Goal: Communication & Community: Answer question/provide support

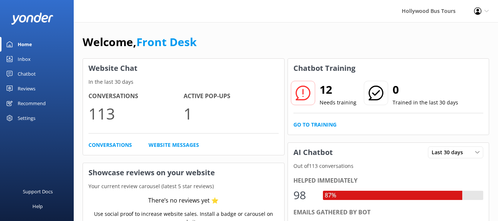
click at [30, 62] on div "Inbox" at bounding box center [24, 59] width 13 height 15
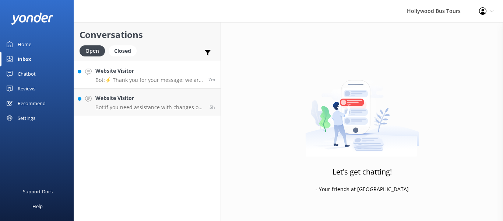
click at [151, 78] on p "Bot: ⚡ Thank you for your message; we are connecting you to a team member who w…" at bounding box center [149, 80] width 108 height 7
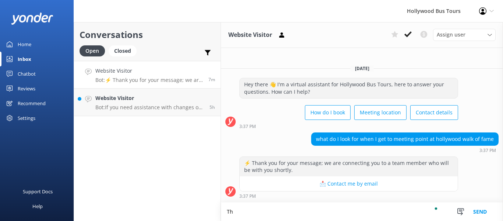
type textarea "T"
type textarea "W"
type textarea "Hello, our Visitor Center is located at [STREET_ADDRESS]"
click at [472, 210] on button "Send" at bounding box center [481, 211] width 28 height 18
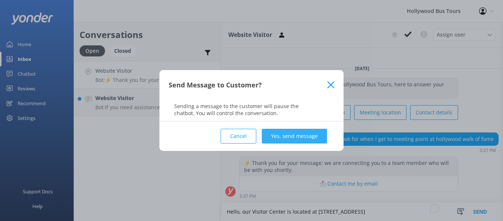
click at [296, 136] on button "Yes, send message" at bounding box center [294, 136] width 65 height 15
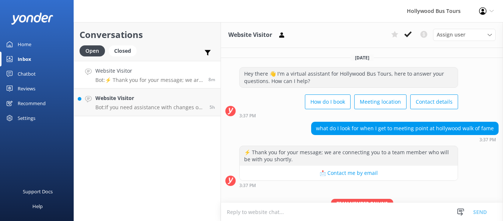
scroll to position [37, 0]
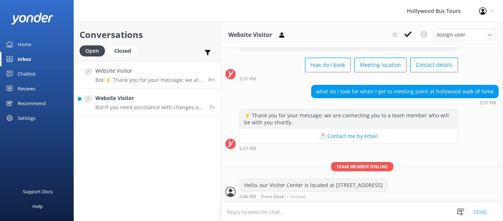
click at [122, 106] on p "Bot: If you need assistance with changes or updates to your reservation, please…" at bounding box center [149, 107] width 109 height 7
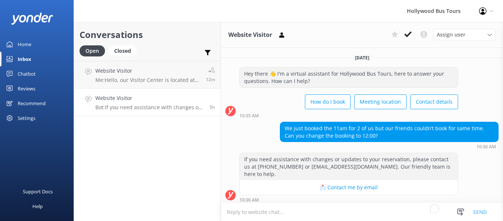
click at [248, 213] on textarea "To enrich screen reader interactions, please activate Accessibility in Grammarl…" at bounding box center [362, 212] width 282 height 18
type textarea "Hello, can you please provide the order number?"
click at [481, 211] on button "Send" at bounding box center [481, 211] width 28 height 18
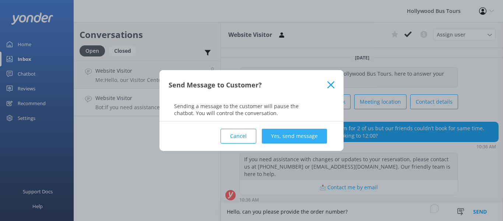
click at [289, 136] on button "Yes, send message" at bounding box center [294, 136] width 65 height 15
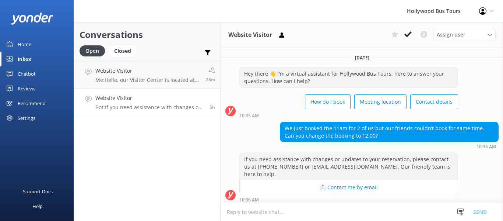
scroll to position [51, 0]
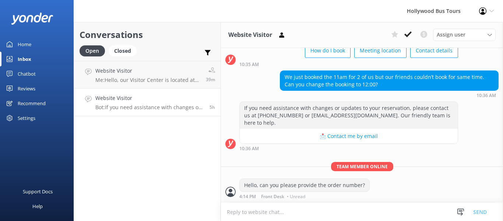
click at [177, 106] on p "Bot: If you need assistance with changes or updates to your reservation, please…" at bounding box center [149, 107] width 109 height 7
click at [142, 106] on p "Bot: If you need assistance with changes or updates to your reservation, please…" at bounding box center [149, 107] width 109 height 7
click at [157, 78] on p "Me: Hello, our Visitor Center is located at [STREET_ADDRESS]" at bounding box center [147, 80] width 105 height 7
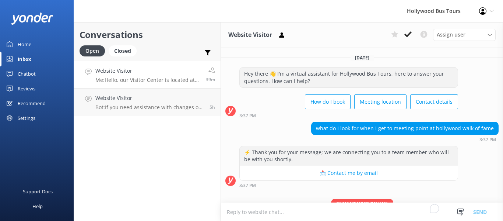
scroll to position [37, 0]
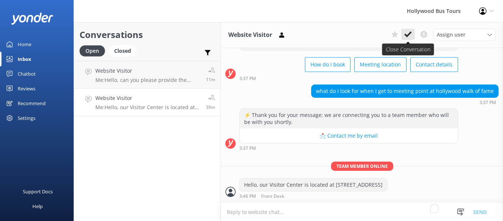
click at [405, 34] on icon at bounding box center [408, 34] width 7 height 7
